Goal: Task Accomplishment & Management: Manage account settings

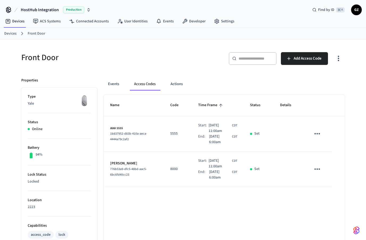
click at [13, 36] on link "Devices" at bounding box center [10, 34] width 12 height 6
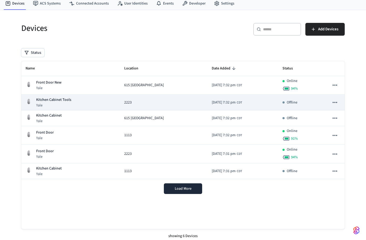
scroll to position [21, 0]
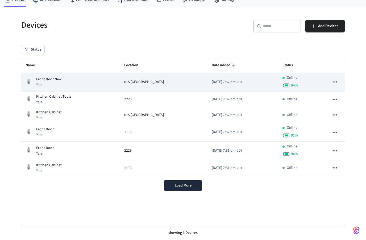
click at [55, 81] on p "Front Door New" at bounding box center [48, 80] width 25 height 6
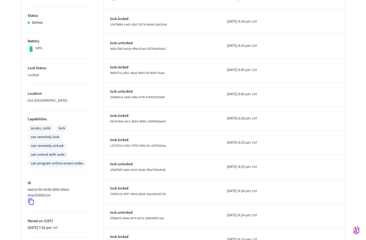
scroll to position [131, 0]
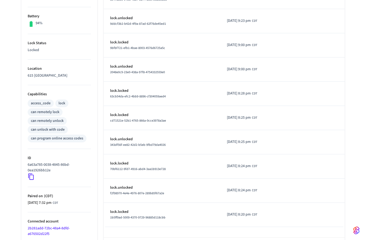
click at [32, 177] on icon at bounding box center [31, 176] width 7 height 7
click at [30, 176] on icon at bounding box center [31, 176] width 7 height 7
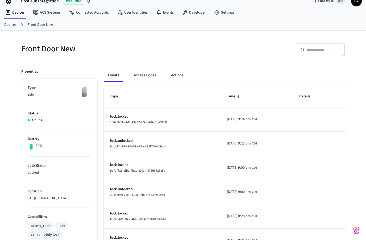
scroll to position [0, 0]
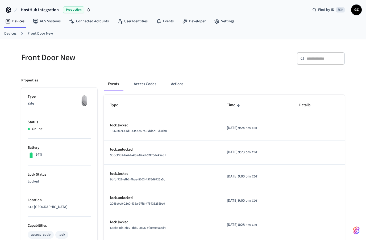
click at [13, 34] on link "Devices" at bounding box center [10, 34] width 12 height 6
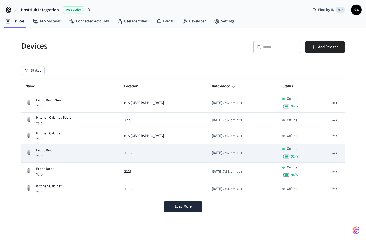
click at [59, 152] on div "Front Door Yale" at bounding box center [71, 153] width 90 height 11
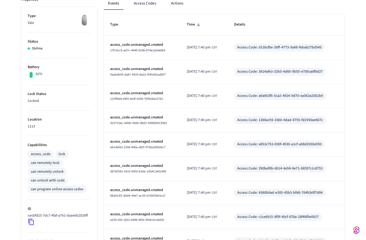
scroll to position [83, 0]
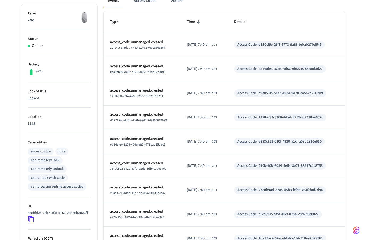
click at [42, 216] on p "cecbfd25-7dc7-4faf-a761-0aae6b2026ff" at bounding box center [58, 213] width 60 height 6
click at [30, 223] on icon at bounding box center [31, 219] width 7 height 7
click at [31, 223] on icon at bounding box center [31, 219] width 7 height 7
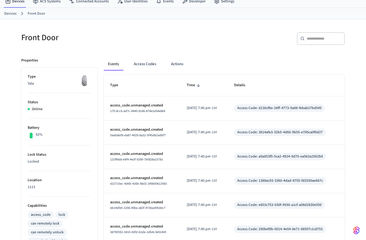
scroll to position [0, 0]
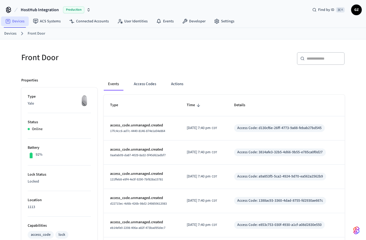
click at [18, 22] on link "Devices" at bounding box center [15, 21] width 28 height 10
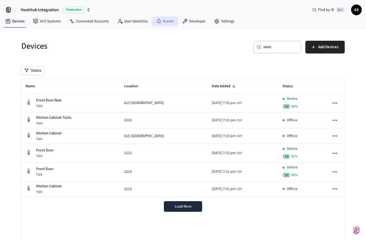
click at [165, 20] on link "Events" at bounding box center [165, 21] width 26 height 10
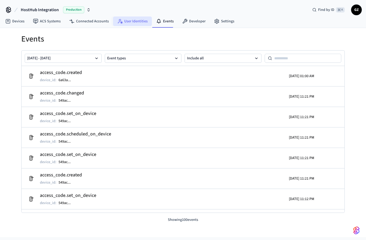
click at [126, 23] on link "User Identities" at bounding box center [132, 21] width 39 height 10
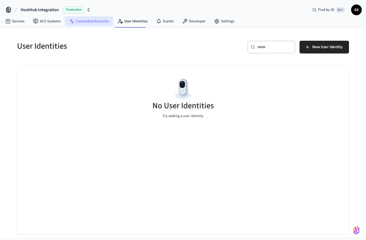
click at [90, 25] on link "Connected Accounts" at bounding box center [89, 21] width 48 height 10
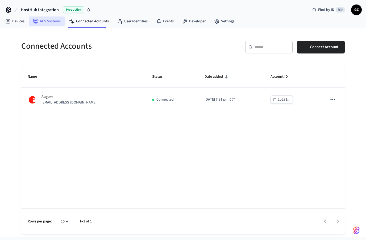
click at [52, 24] on link "ACS Systems" at bounding box center [47, 21] width 36 height 10
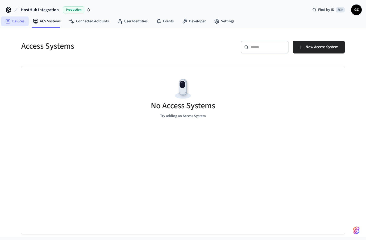
click at [16, 23] on link "Devices" at bounding box center [15, 21] width 28 height 10
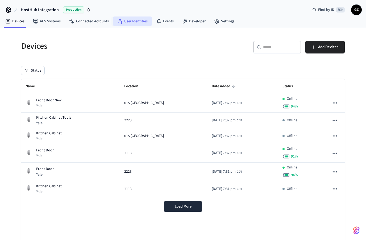
click at [137, 22] on link "User Identities" at bounding box center [132, 21] width 39 height 10
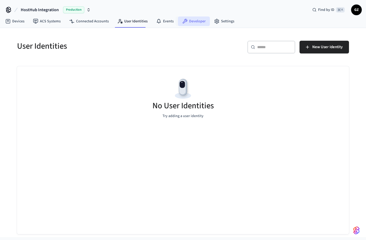
click at [196, 22] on link "Developer" at bounding box center [194, 21] width 32 height 10
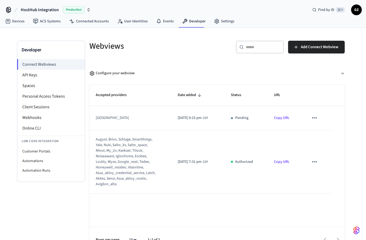
click at [151, 40] on div "Webviews" at bounding box center [148, 45] width 131 height 23
click at [19, 23] on link "Devices" at bounding box center [15, 21] width 28 height 10
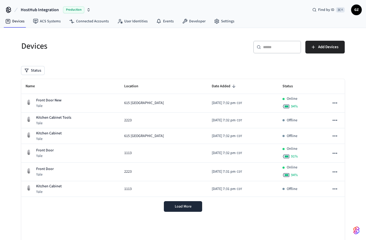
click at [206, 49] on div "​ ​ Add Devices" at bounding box center [265, 49] width 159 height 17
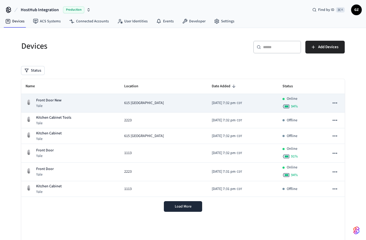
click at [82, 102] on div "Front Door New Yale" at bounding box center [71, 103] width 90 height 11
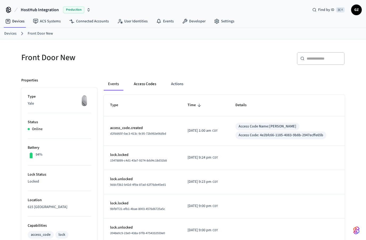
click at [145, 84] on button "Access Codes" at bounding box center [145, 84] width 31 height 13
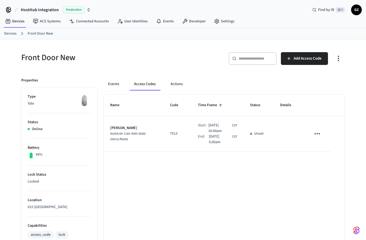
click at [155, 49] on div "Front Door New" at bounding box center [97, 57] width 165 height 23
click at [150, 61] on h5 "Front Door New" at bounding box center [100, 57] width 159 height 11
click at [177, 83] on button "Actions" at bounding box center [176, 84] width 21 height 13
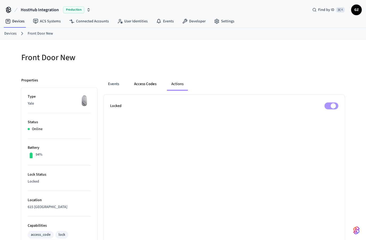
click at [147, 84] on button "Access Codes" at bounding box center [145, 84] width 31 height 13
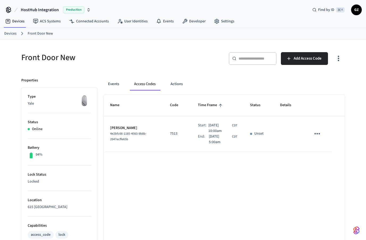
click at [113, 64] on div "Front Door New" at bounding box center [97, 57] width 165 height 23
click at [213, 138] on span "Dec 18th 2025 5:00am" at bounding box center [220, 139] width 22 height 11
click at [11, 34] on link "Devices" at bounding box center [10, 34] width 12 height 6
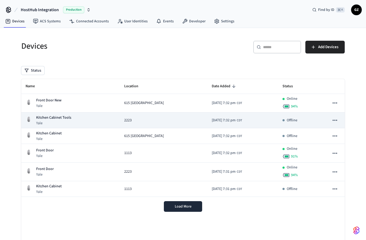
click at [335, 121] on icon "sticky table" at bounding box center [335, 120] width 7 height 7
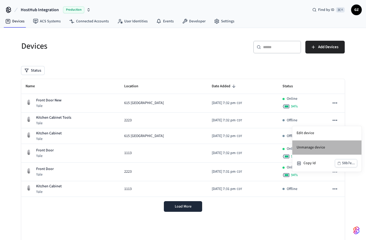
click at [317, 150] on li "Unmanage device" at bounding box center [326, 148] width 69 height 14
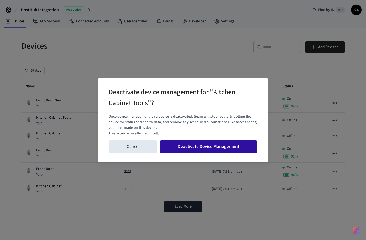
click at [226, 146] on button "Deactivate Device Management" at bounding box center [209, 147] width 98 height 13
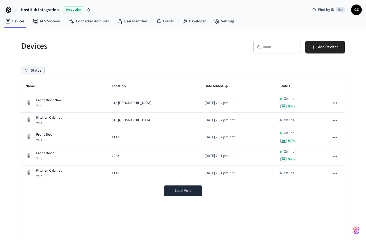
click at [30, 72] on button "Status" at bounding box center [32, 70] width 23 height 9
click at [26, 99] on button "Offline" at bounding box center [27, 98] width 4 height 4
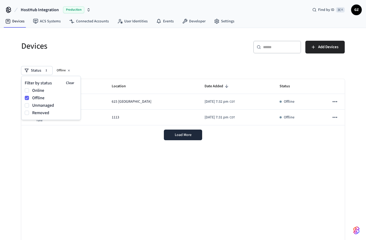
click at [176, 162] on div "Name Location Date Added Status Kitchen Cabinet Yale 615 Diamond Beach 2025/10/…" at bounding box center [183, 163] width 324 height 168
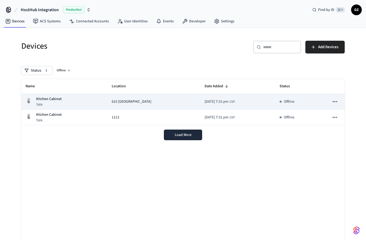
click at [334, 105] on icon "sticky table" at bounding box center [335, 101] width 7 height 7
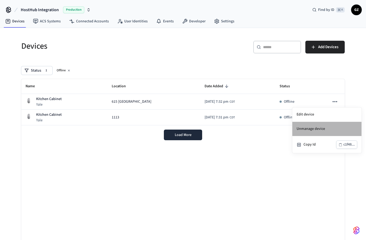
click at [319, 130] on li "Unmanage device" at bounding box center [326, 129] width 69 height 14
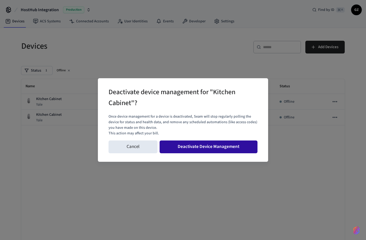
click at [238, 146] on button "Deactivate Device Management" at bounding box center [209, 147] width 98 height 13
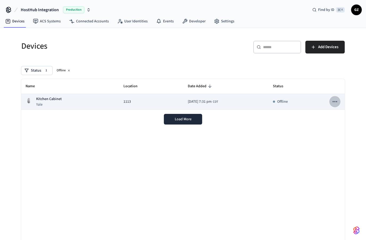
click at [336, 102] on icon "sticky table" at bounding box center [335, 101] width 7 height 7
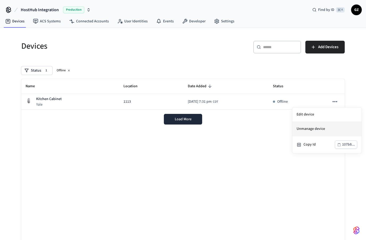
click at [316, 130] on li "Unmanage device" at bounding box center [326, 129] width 69 height 14
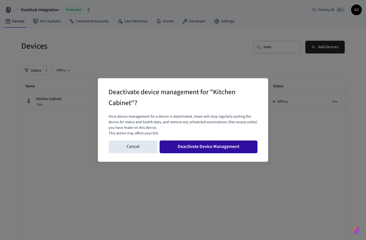
click at [205, 148] on button "Deactivate Device Management" at bounding box center [209, 147] width 98 height 13
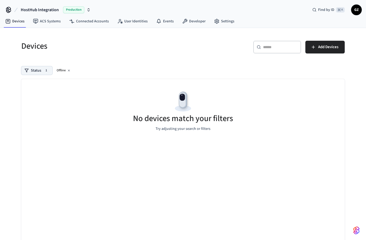
click at [40, 72] on button "Status 1" at bounding box center [36, 70] width 31 height 9
click at [68, 84] on button "Clear" at bounding box center [70, 82] width 15 height 7
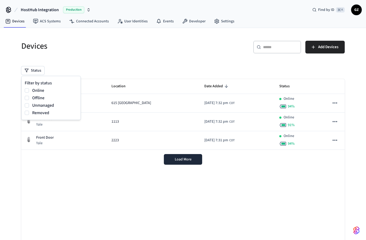
click at [82, 167] on div "Load More" at bounding box center [183, 159] width 324 height 19
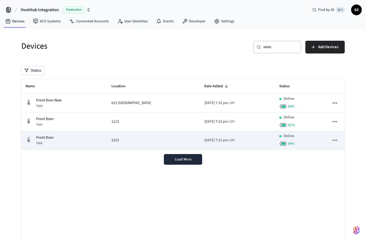
click at [125, 144] on td "2223" at bounding box center [153, 140] width 93 height 19
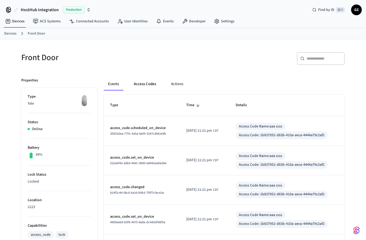
click at [142, 85] on button "Access Codes" at bounding box center [145, 84] width 31 height 13
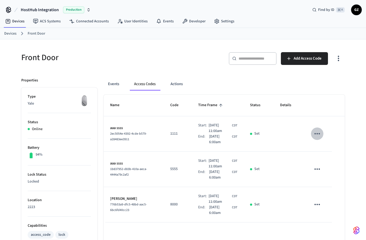
click at [317, 133] on icon "sticky table" at bounding box center [318, 133] width 6 height 1
click at [334, 160] on li "Delete" at bounding box center [331, 160] width 25 height 14
click at [317, 133] on icon "sticky table" at bounding box center [318, 133] width 6 height 1
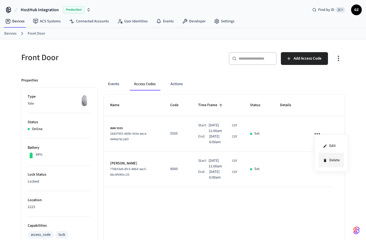
click at [335, 163] on li "Delete" at bounding box center [331, 160] width 25 height 14
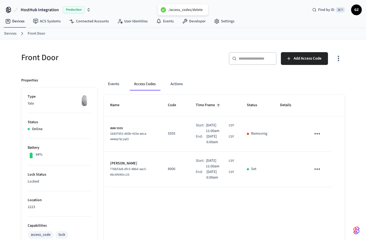
click at [173, 66] on div "Front Door" at bounding box center [97, 57] width 165 height 23
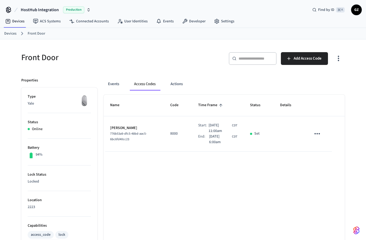
click at [158, 182] on div "Name Code Time Frame Status Details J Doe 776b53a9-dfc5-48bd-aac5-6bc6fd40cc23 …" at bounding box center [224, 242] width 241 height 294
click at [113, 85] on button "Events" at bounding box center [114, 84] width 20 height 13
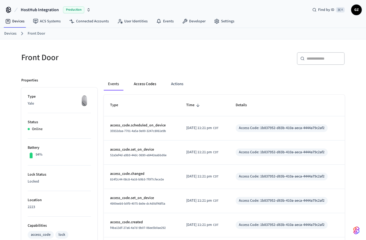
click at [147, 85] on button "Access Codes" at bounding box center [145, 84] width 31 height 13
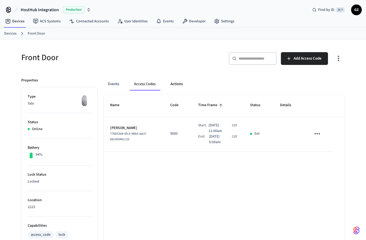
click at [176, 84] on button "Actions" at bounding box center [176, 84] width 21 height 13
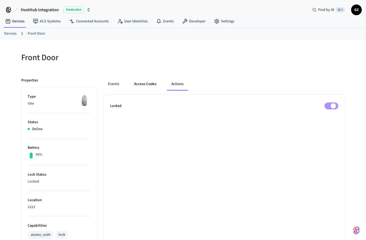
click at [143, 84] on button "Access Codes" at bounding box center [145, 84] width 31 height 13
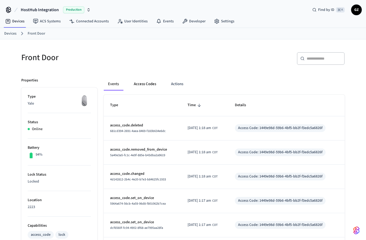
click at [145, 84] on button "Access Codes" at bounding box center [145, 84] width 31 height 13
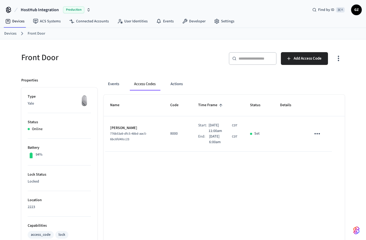
click at [316, 133] on icon "sticky table" at bounding box center [317, 134] width 8 height 8
click at [338, 165] on li "Delete" at bounding box center [329, 164] width 25 height 14
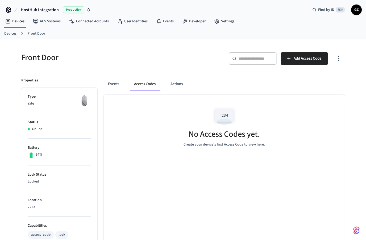
click at [148, 143] on div "No Access Codes yet. Create your device's first Access Code to view here." at bounding box center [224, 126] width 241 height 63
click at [131, 60] on h5 "Front Door" at bounding box center [100, 57] width 159 height 11
click at [166, 22] on link "Events" at bounding box center [165, 21] width 26 height 10
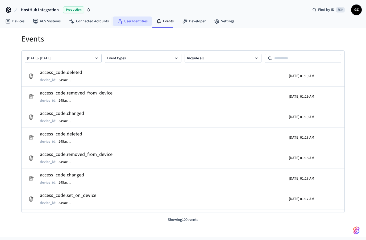
click at [136, 22] on link "User Identities" at bounding box center [132, 21] width 39 height 10
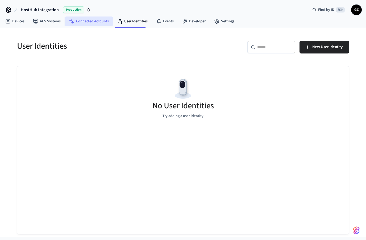
click at [93, 22] on link "Connected Accounts" at bounding box center [89, 21] width 48 height 10
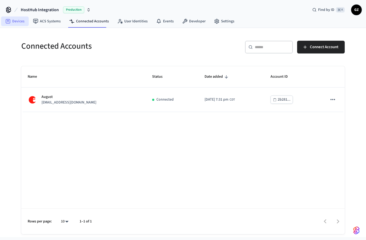
click at [20, 21] on link "Devices" at bounding box center [15, 21] width 28 height 10
